Goal: Information Seeking & Learning: Learn about a topic

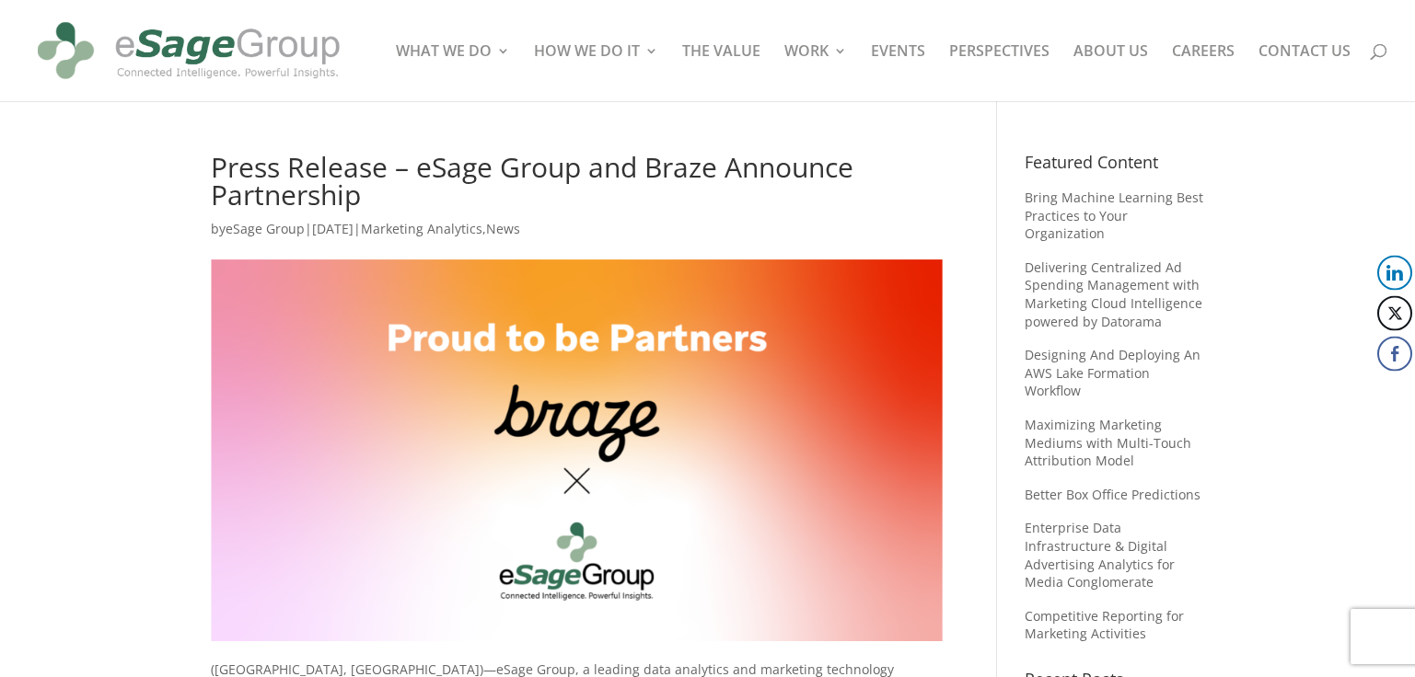
click at [261, 52] on img at bounding box center [188, 50] width 315 height 87
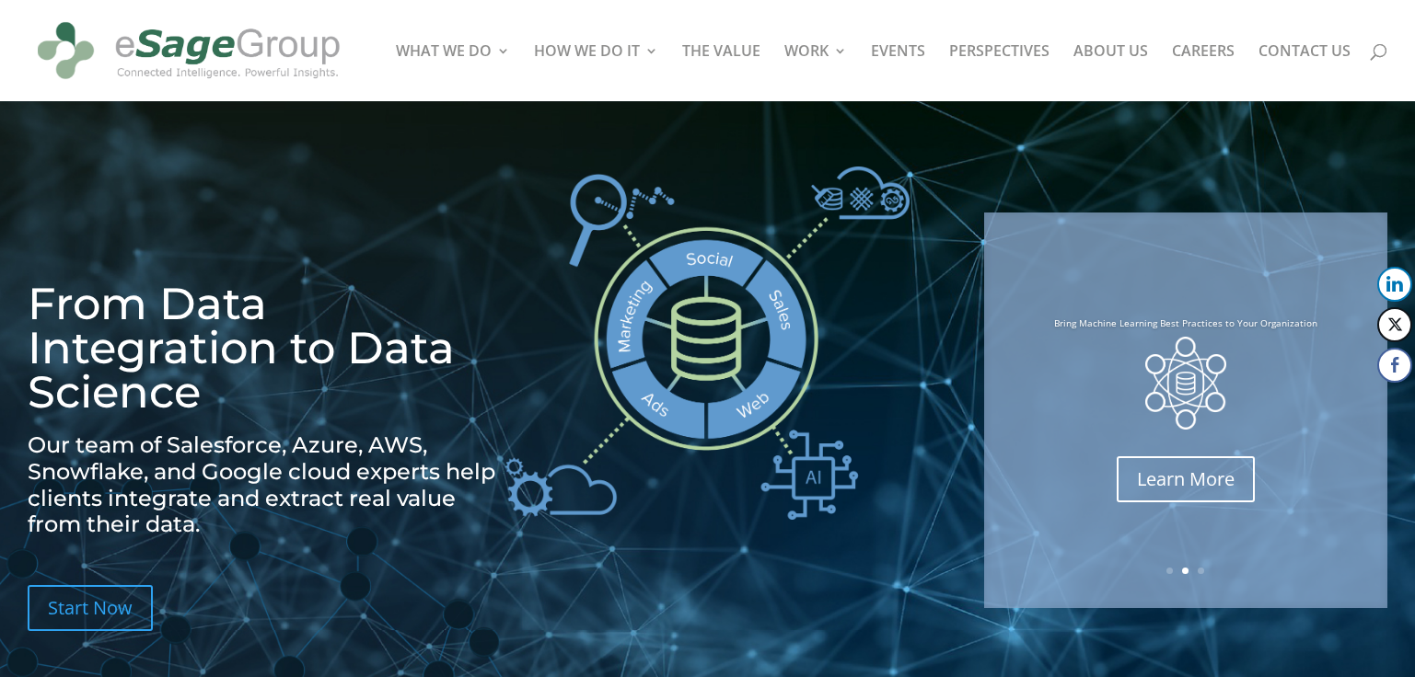
click at [420, 521] on h2 "Our team of Salesforce, Azure, AWS, Snowflake, and Google cloud experts help cl…" at bounding box center [270, 490] width 484 height 115
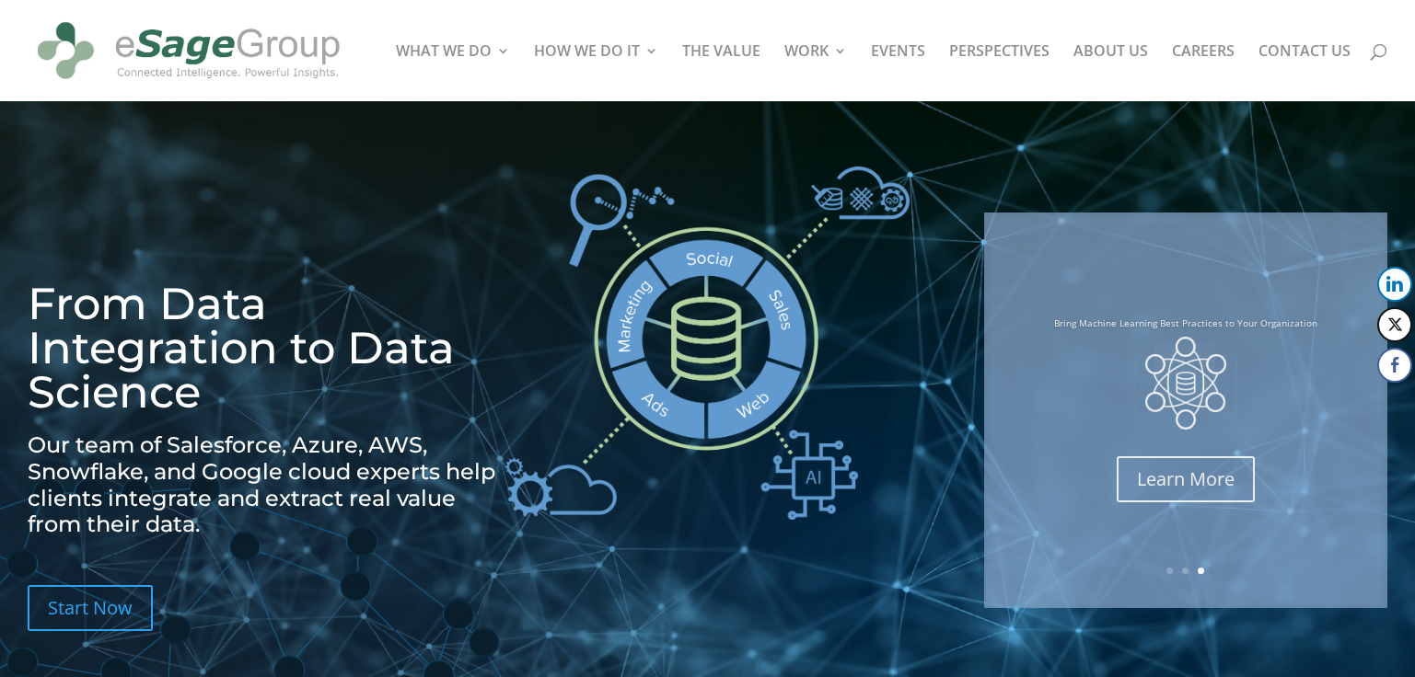
click at [110, 471] on h2 "Our team of Salesforce, Azure, AWS, Snowflake, and Google cloud experts help cl…" at bounding box center [270, 490] width 484 height 115
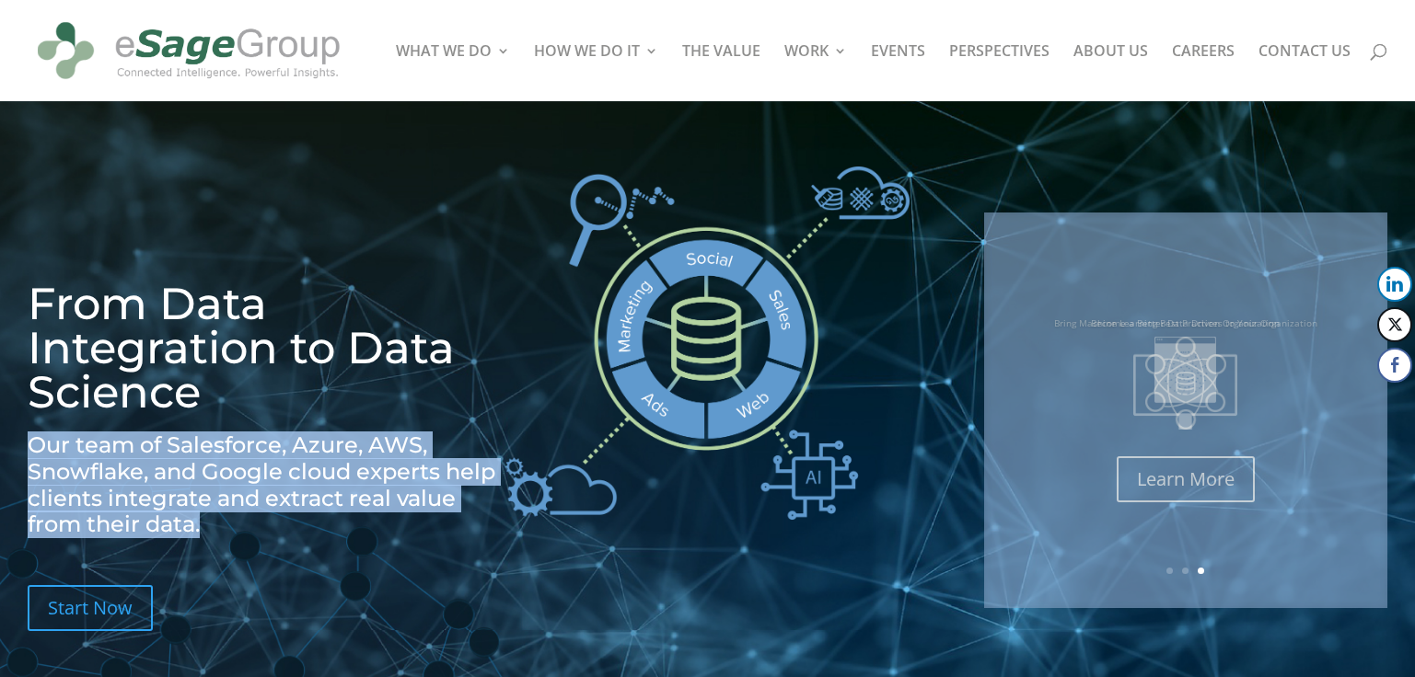
click at [110, 471] on h2 "Our team of Salesforce, Azure, AWS, Snowflake, and Google cloud experts help cl…" at bounding box center [270, 490] width 484 height 115
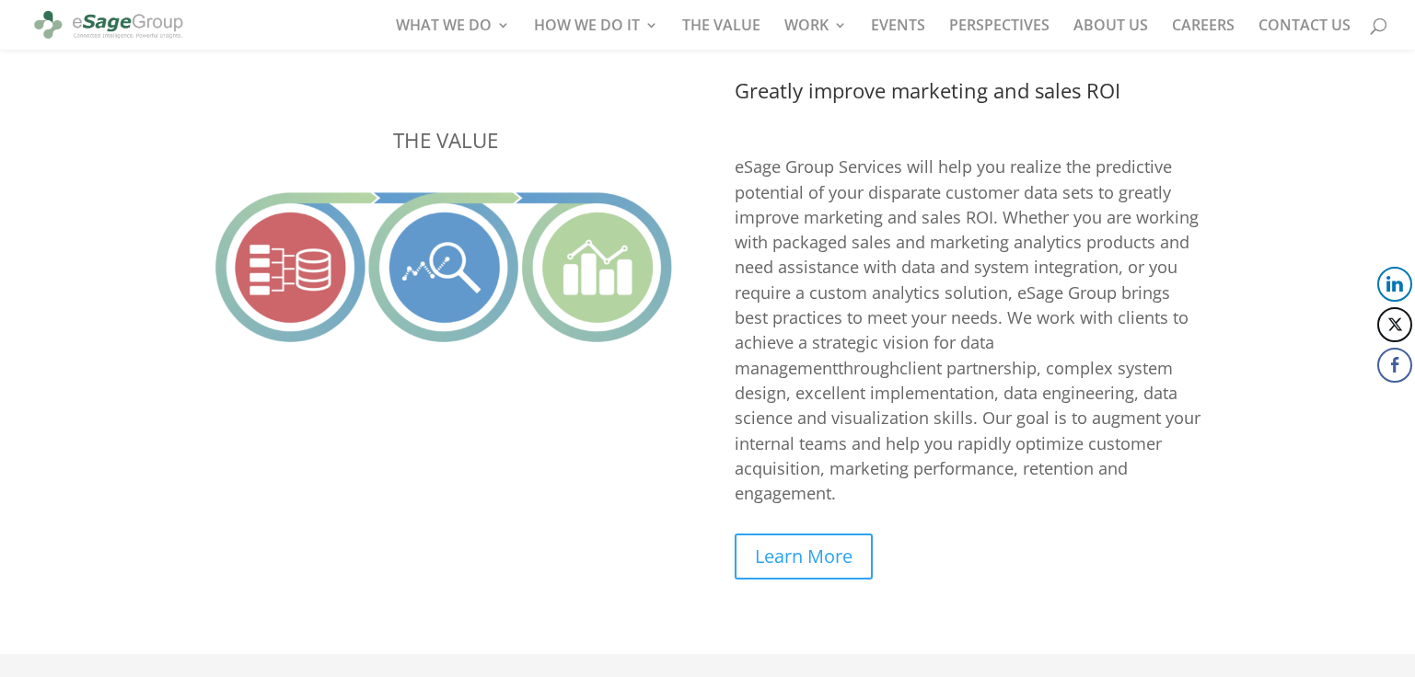
scroll to position [4529, 0]
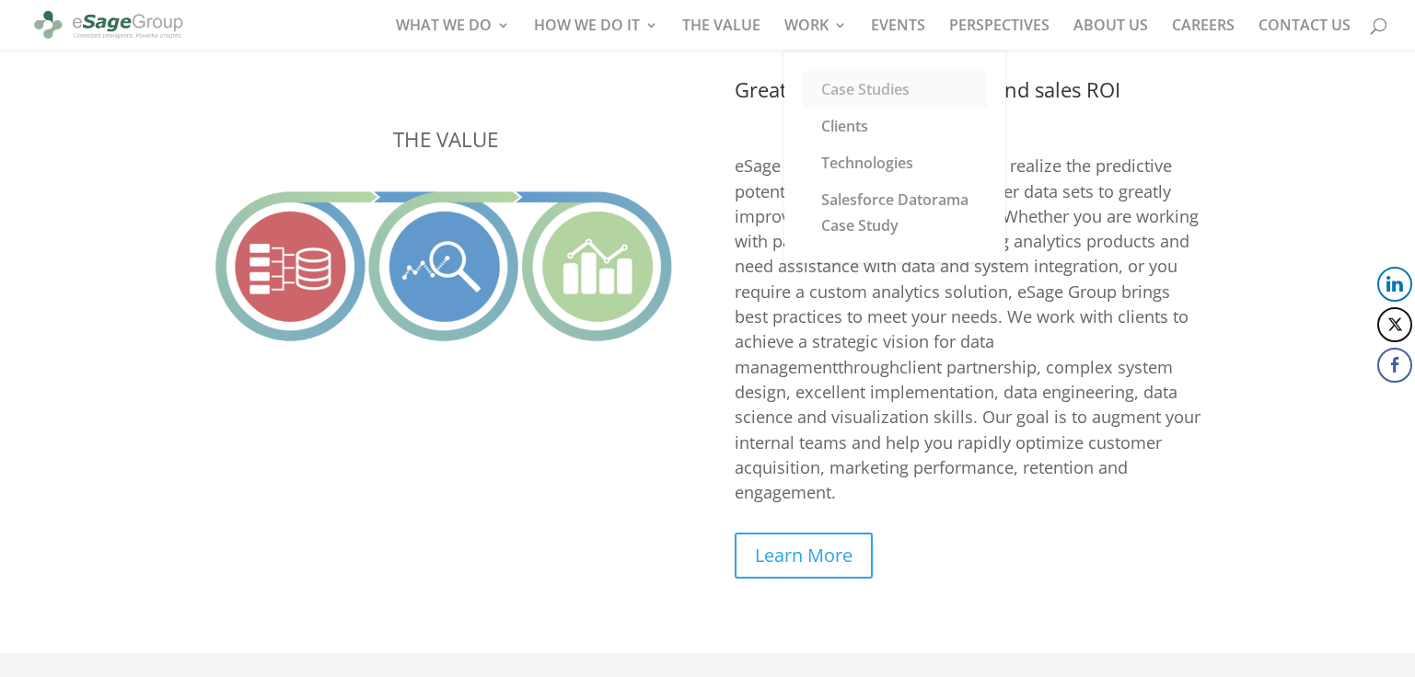
click at [841, 77] on link "Case Studies" at bounding box center [895, 89] width 184 height 37
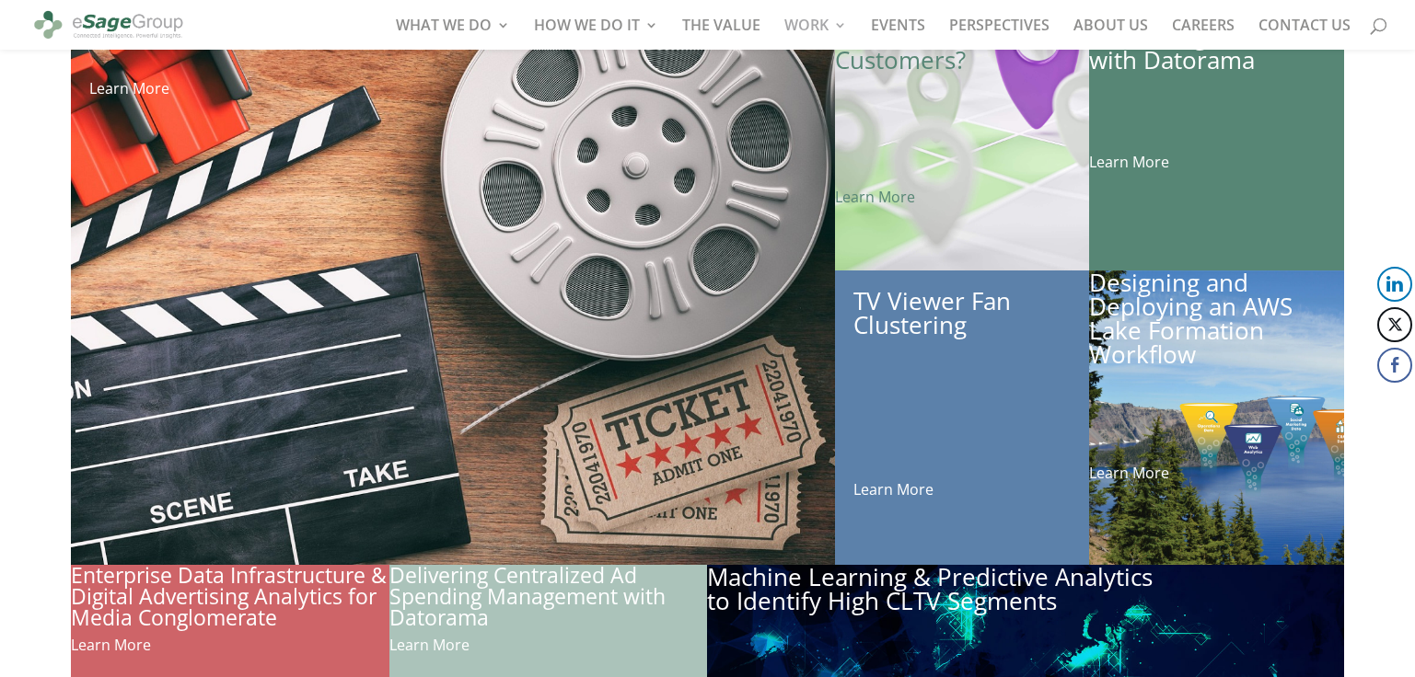
scroll to position [341, 0]
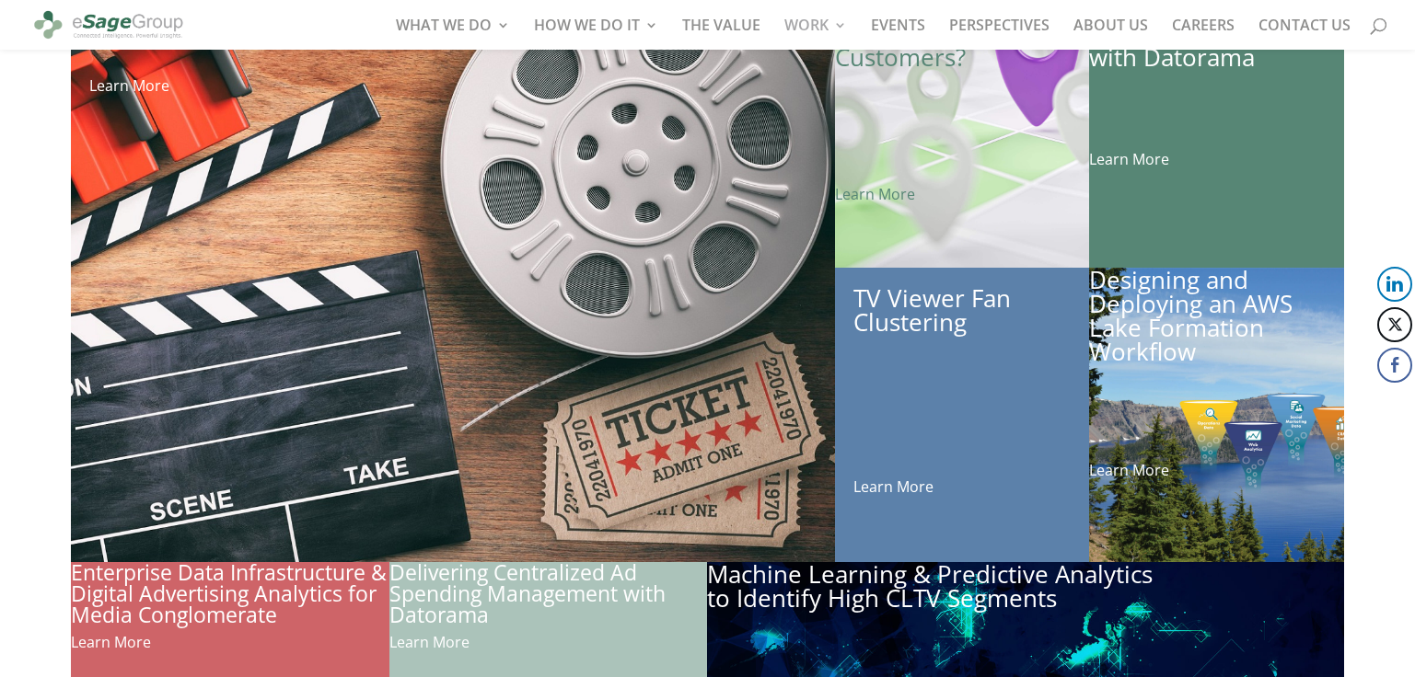
click at [474, 353] on div "Better Box Office Predictions Learn More" at bounding box center [453, 267] width 764 height 589
click at [620, 319] on div "Better Box Office Predictions Learn More" at bounding box center [453, 267] width 764 height 589
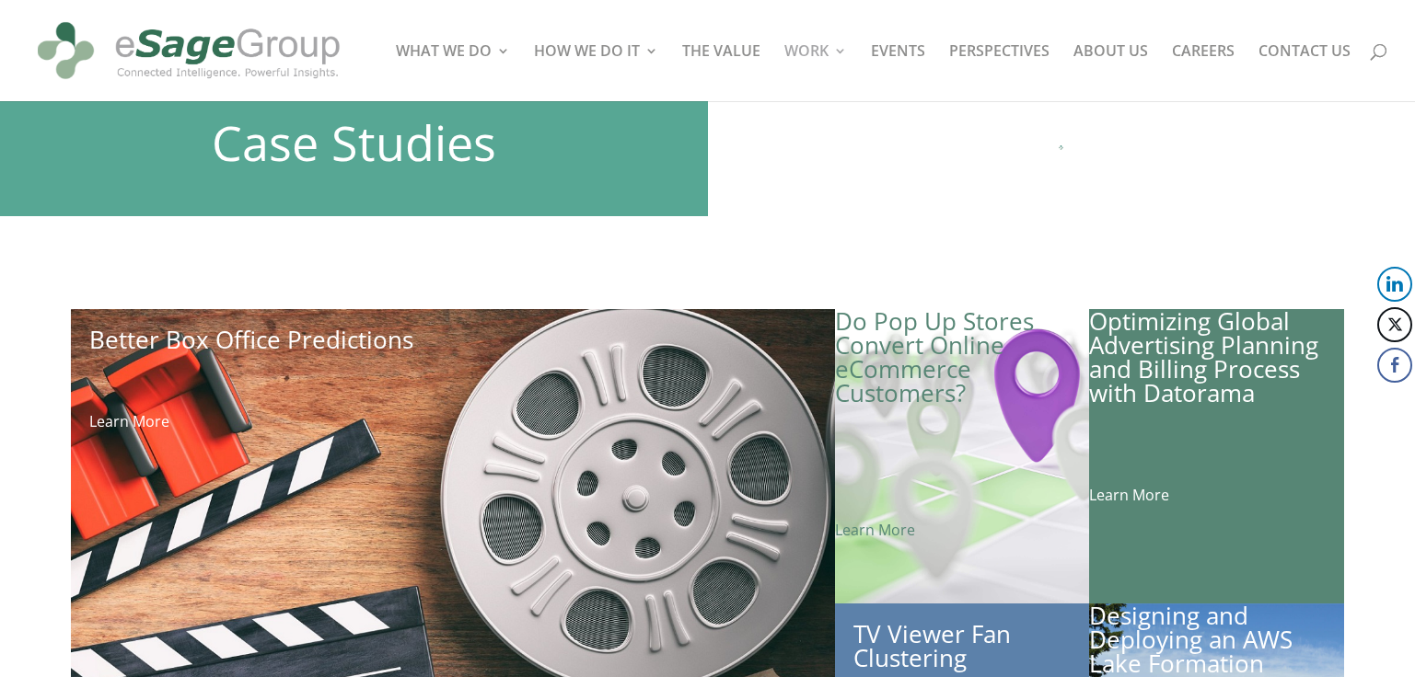
scroll to position [0, 0]
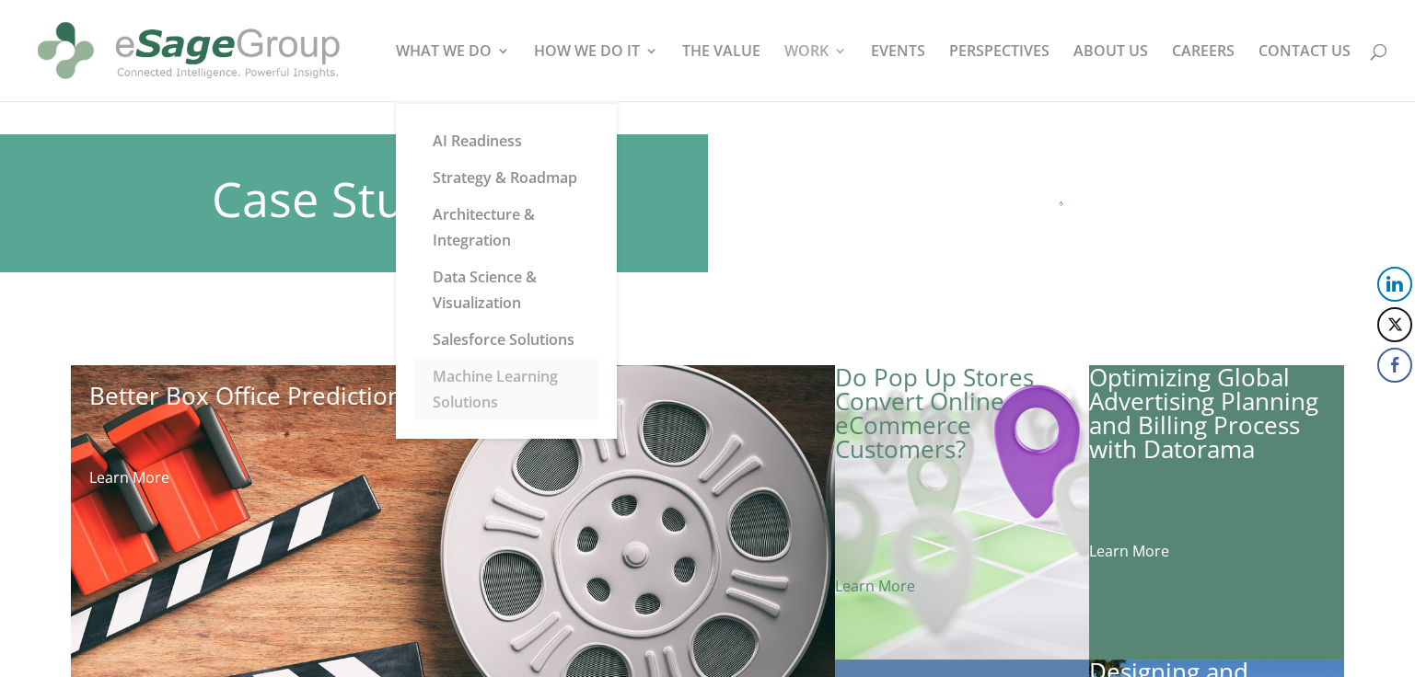
click at [473, 395] on link "Machine Learning Solutions" at bounding box center [506, 389] width 184 height 63
